Goal: Find specific page/section: Find specific page/section

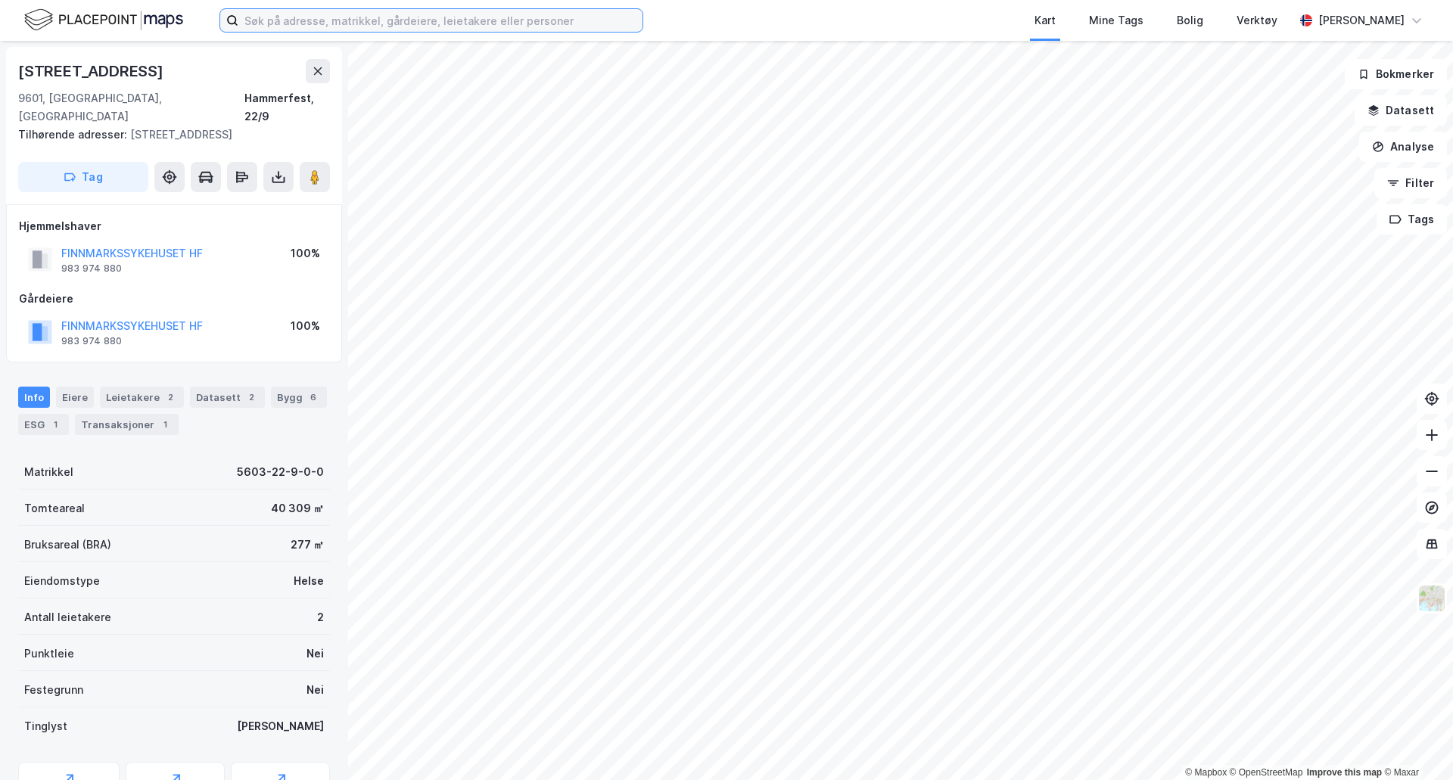
click at [497, 24] on input at bounding box center [440, 20] width 404 height 23
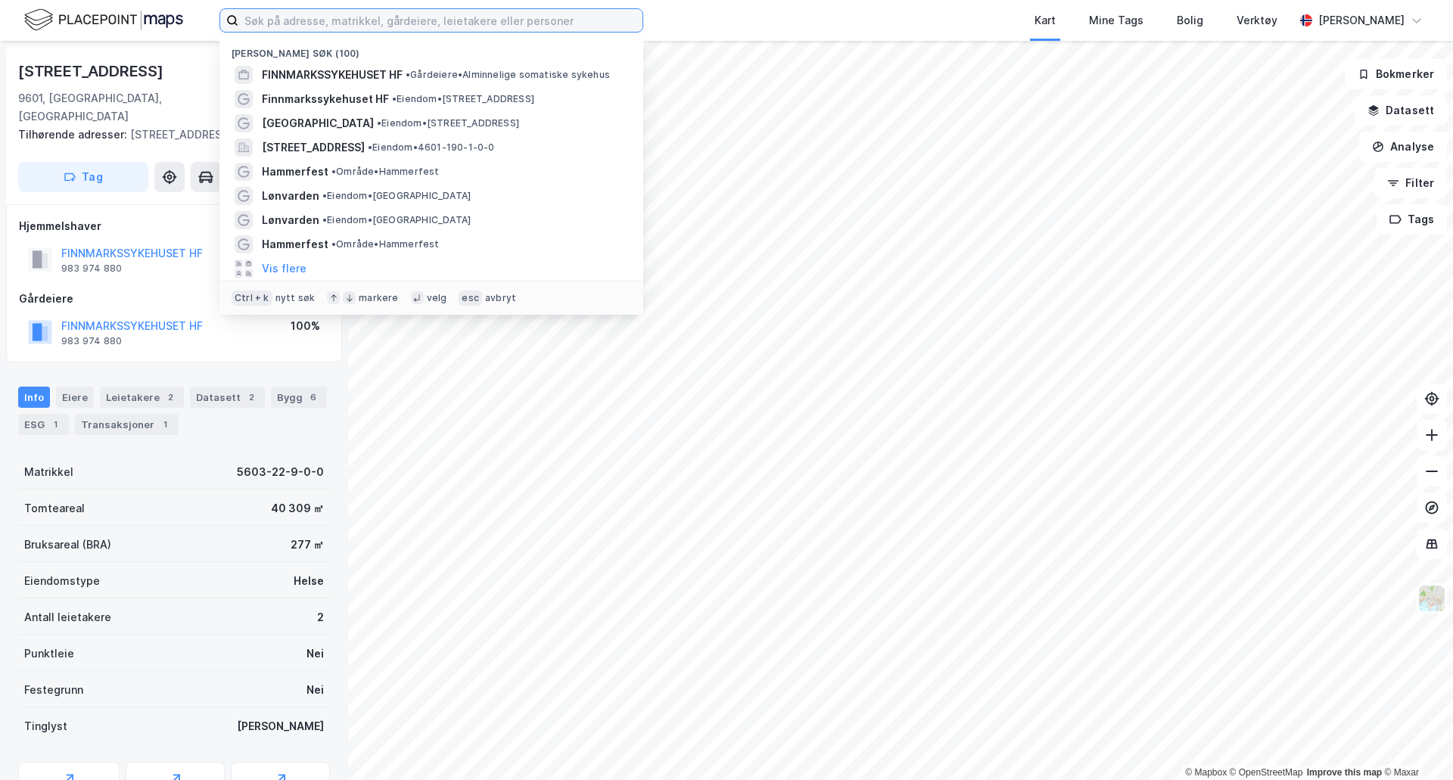
click at [497, 24] on input at bounding box center [440, 20] width 404 height 23
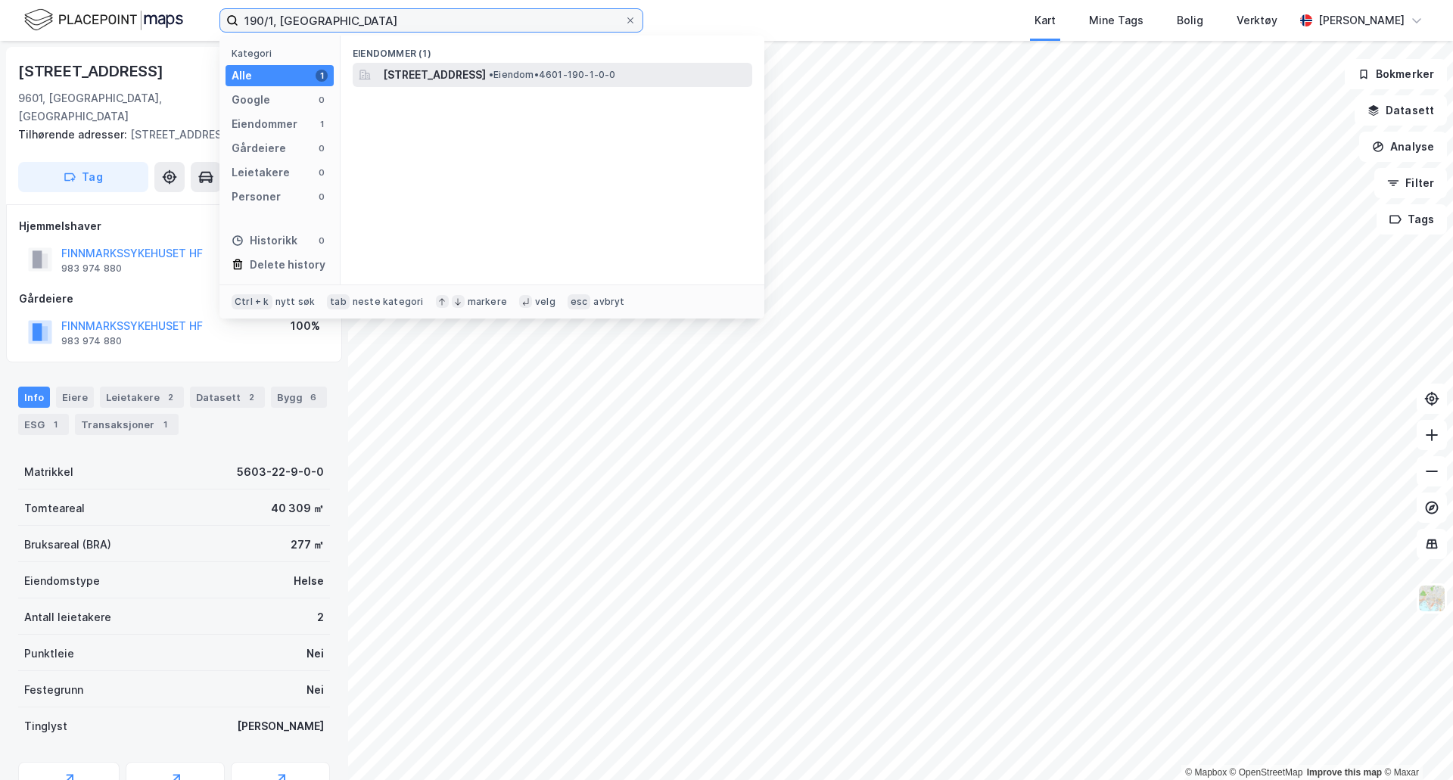
type input "190/1, [GEOGRAPHIC_DATA]"
click at [616, 77] on span "• Eiendom • 4601-190-1-0-0" at bounding box center [552, 75] width 127 height 12
